Goal: Navigation & Orientation: Find specific page/section

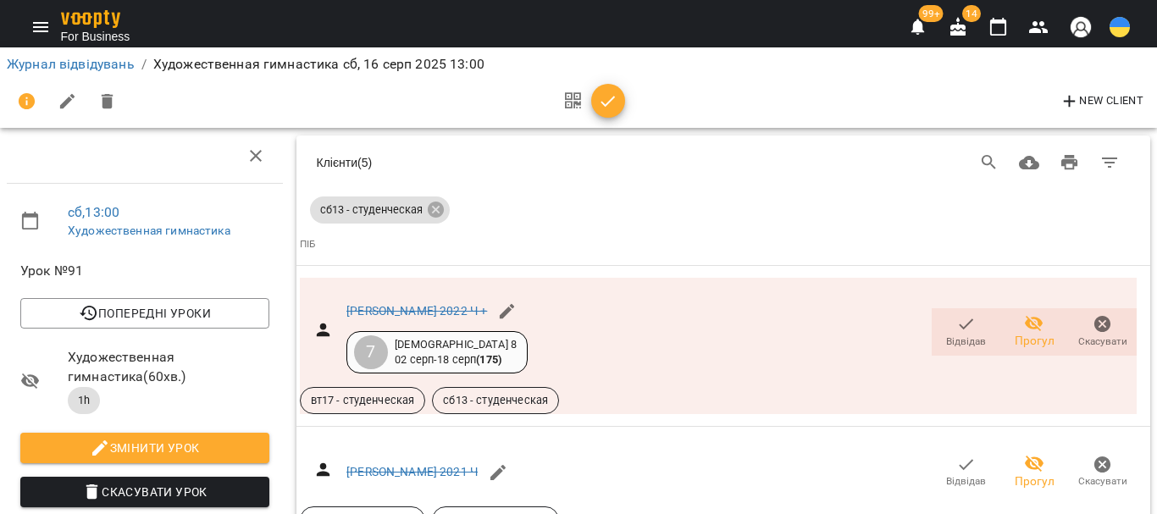
scroll to position [1417, 0]
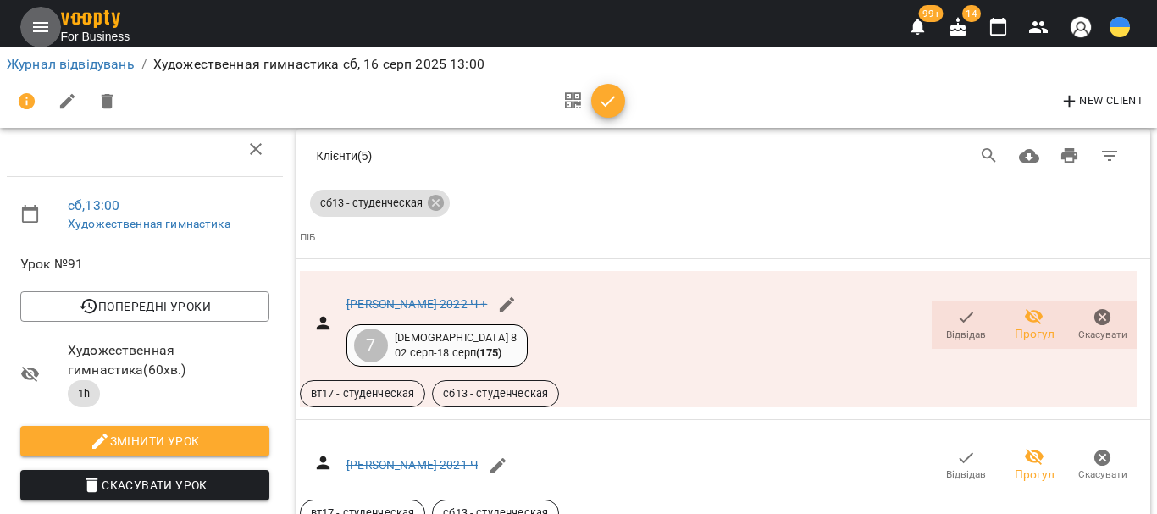
click at [44, 23] on icon "Menu" at bounding box center [40, 27] width 15 height 10
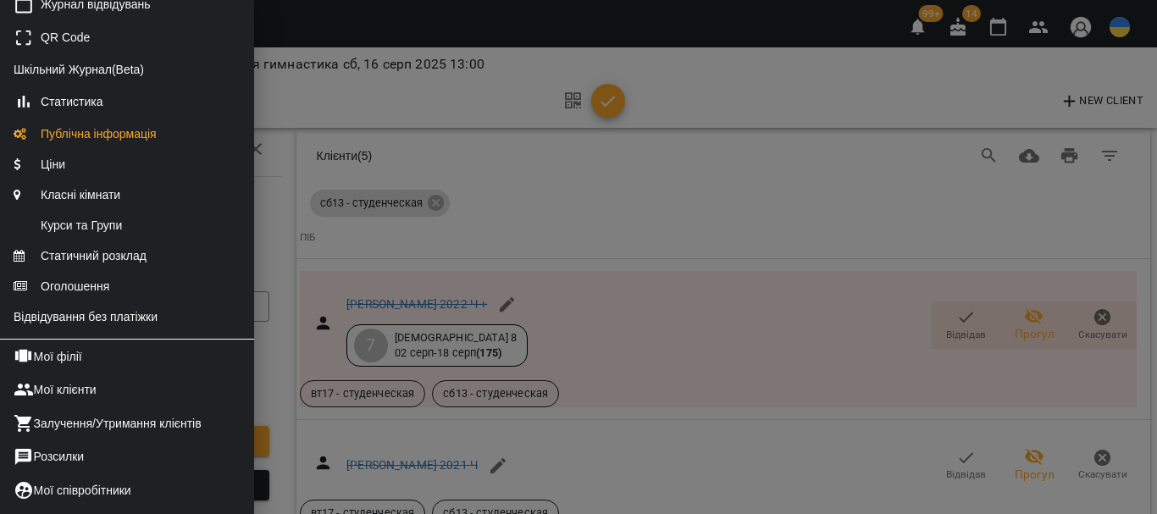
scroll to position [254, 0]
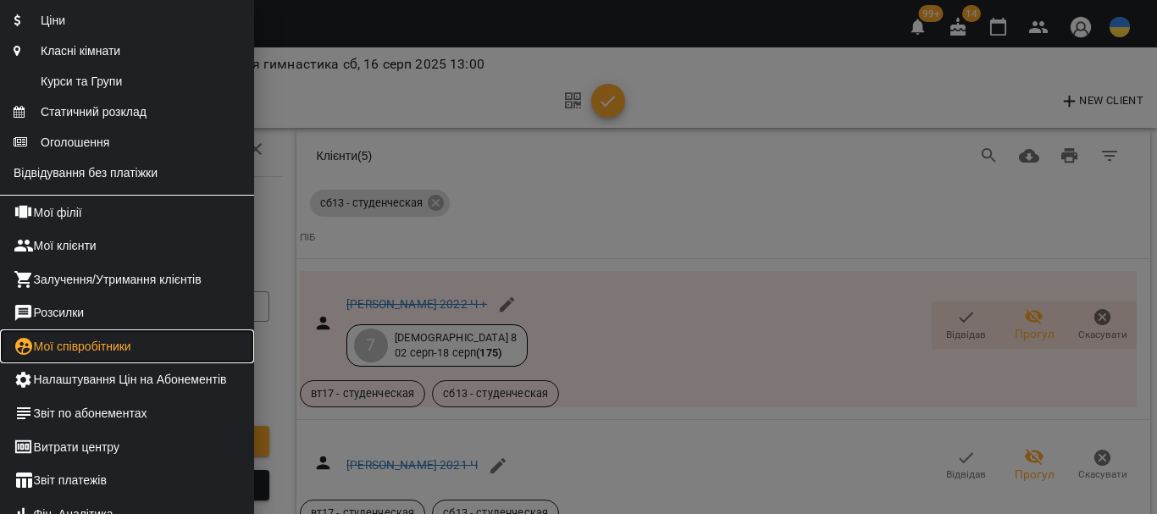
click at [130, 363] on link "Мої співробітники" at bounding box center [127, 346] width 254 height 34
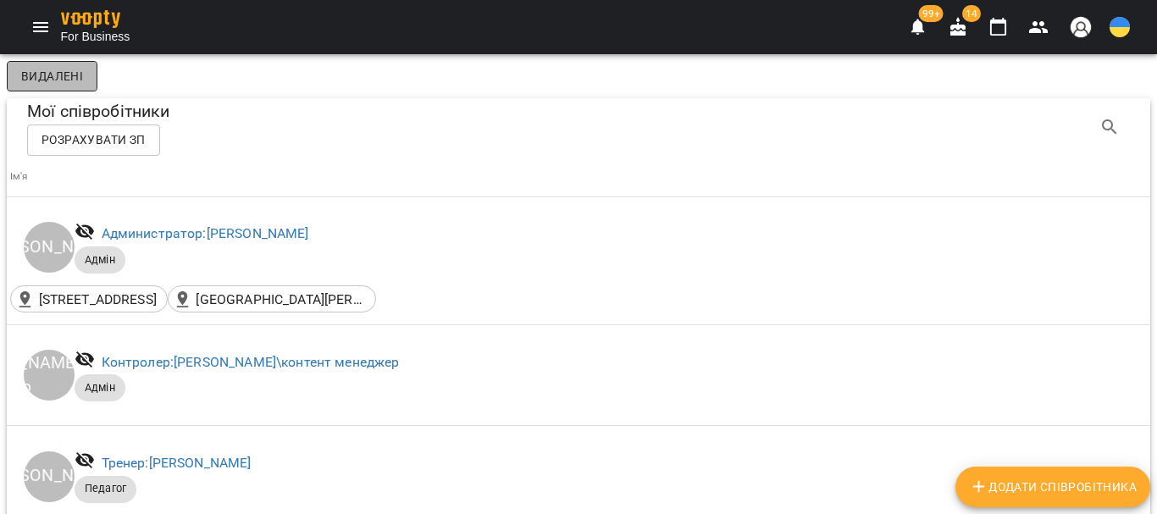
click at [74, 75] on span "Видалені" at bounding box center [52, 76] width 62 height 20
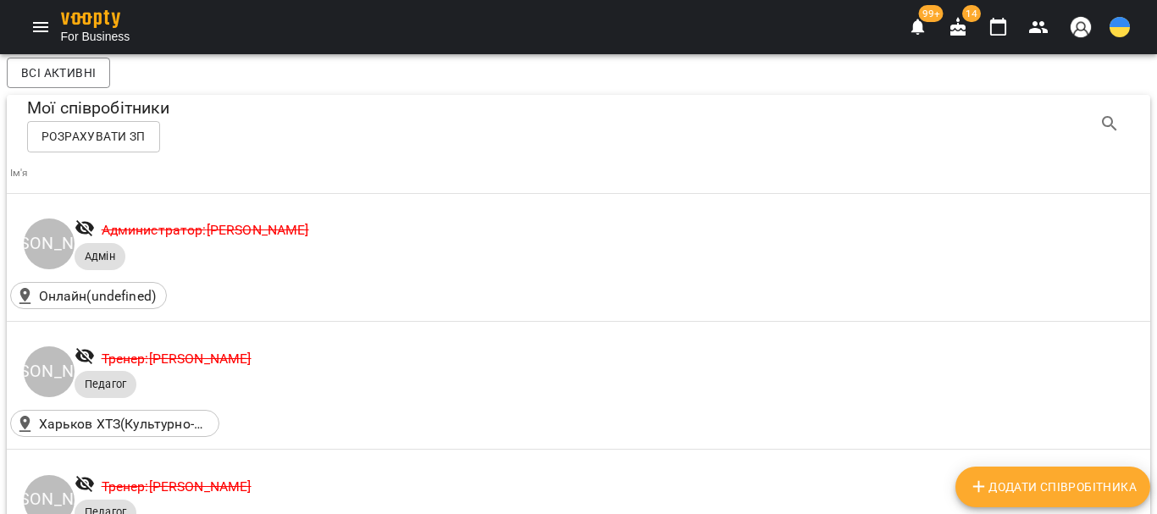
scroll to position [1609, 0]
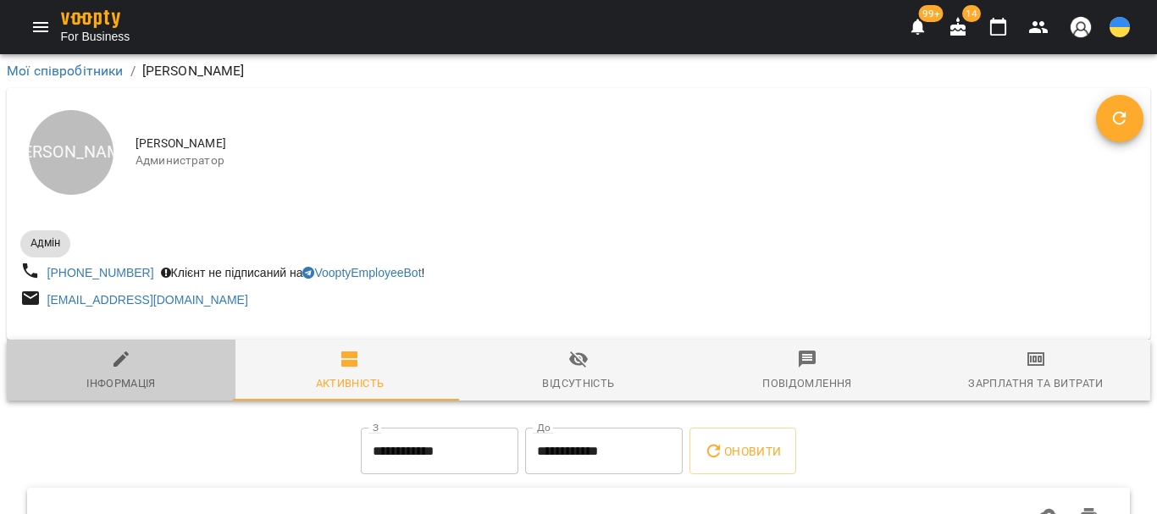
click at [121, 369] on icon "button" at bounding box center [121, 359] width 20 height 20
select select "**"
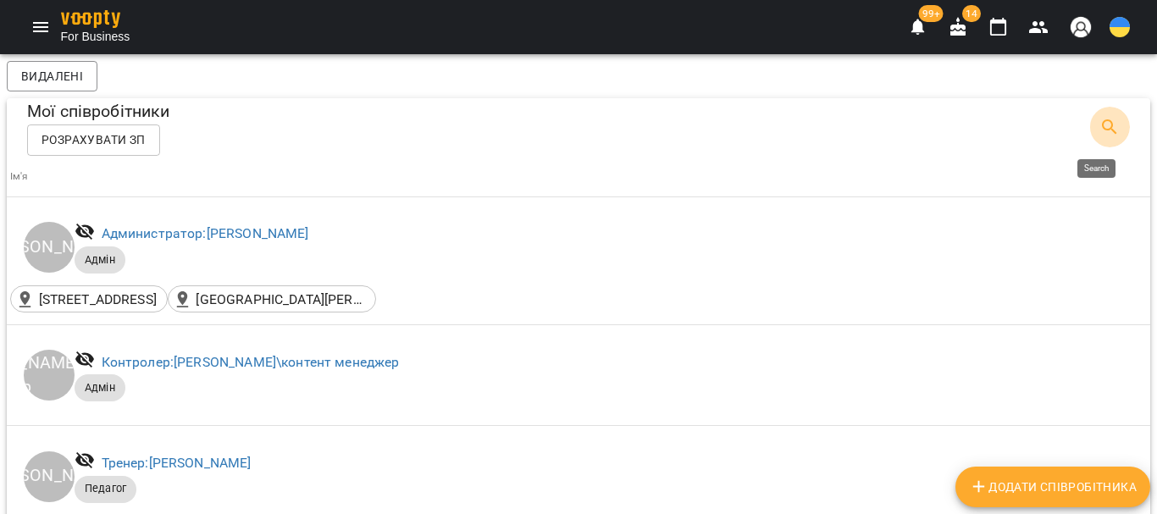
click at [1102, 130] on icon "Search" at bounding box center [1109, 126] width 14 height 14
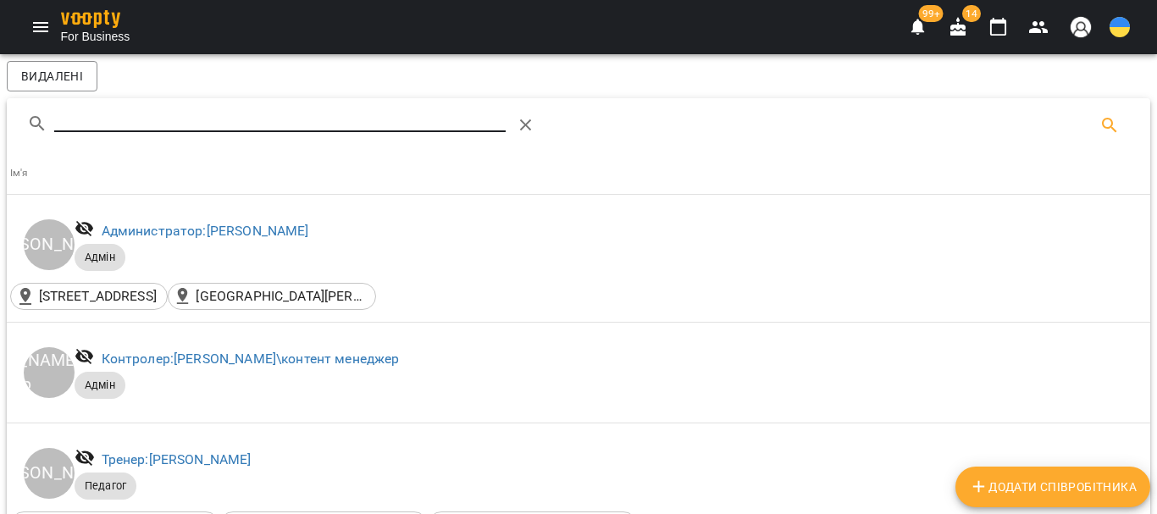
click at [77, 119] on input "Search" at bounding box center [279, 118] width 451 height 27
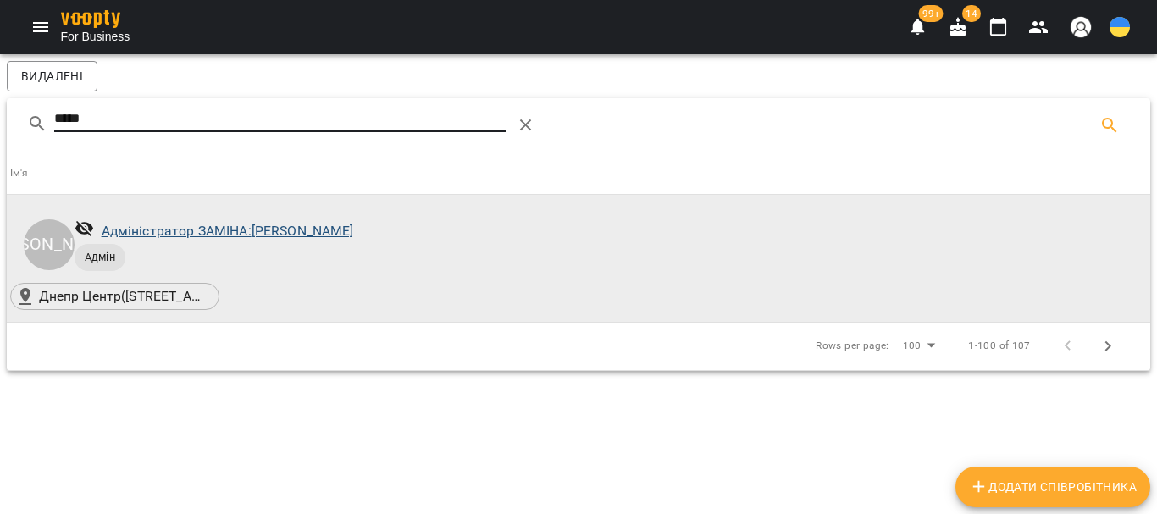
type input "*****"
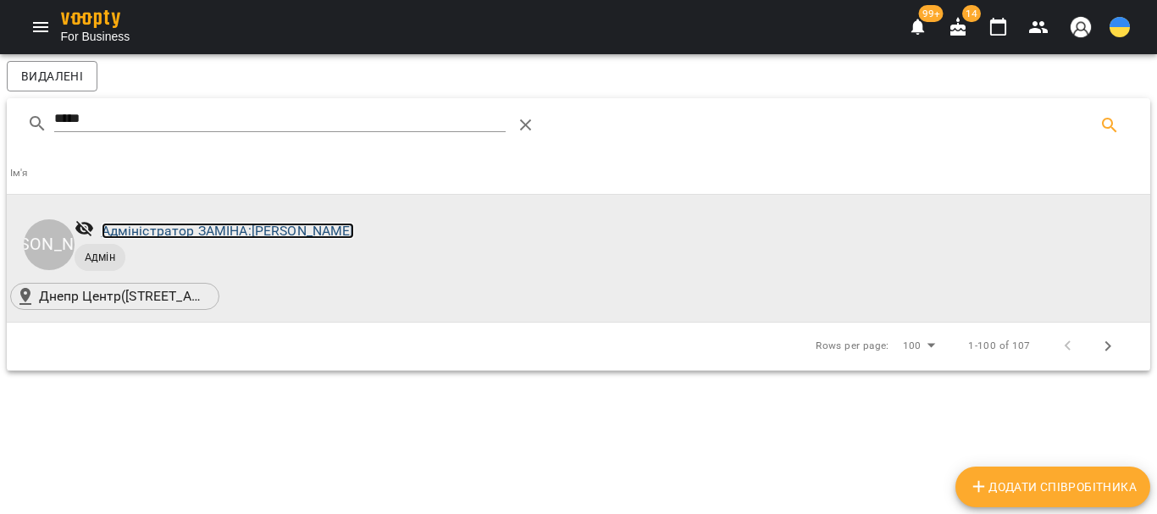
click at [333, 228] on link "Адміністратор ЗАМІНА: [PERSON_NAME]" at bounding box center [228, 231] width 252 height 16
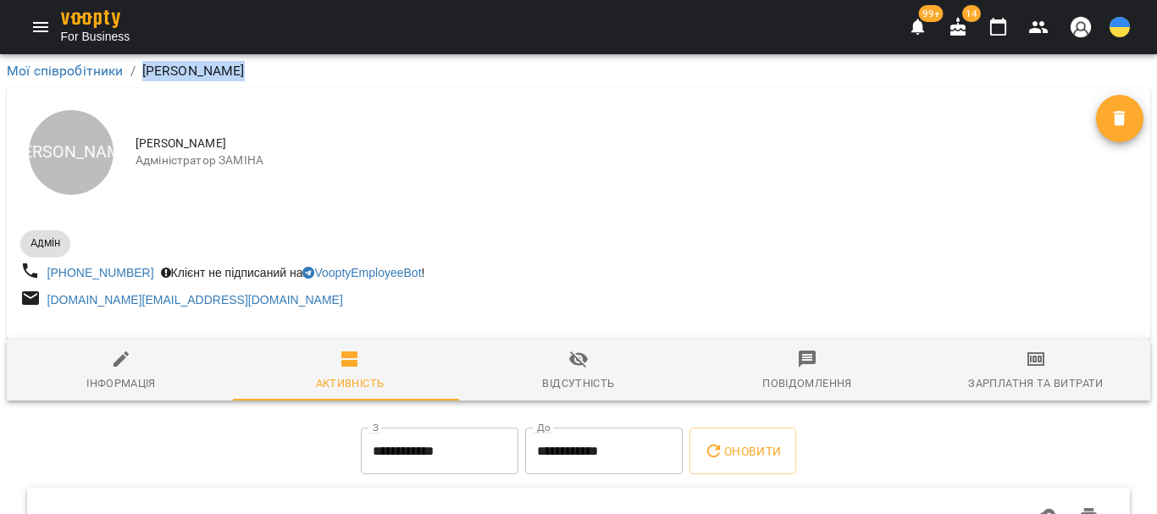
drag, startPoint x: 244, startPoint y: 69, endPoint x: 132, endPoint y: 81, distance: 112.5
click at [132, 81] on div "Мої співробітники / [PERSON_NAME]" at bounding box center [578, 71] width 1150 height 27
copy p "[PERSON_NAME]"
